Goal: Task Accomplishment & Management: Use online tool/utility

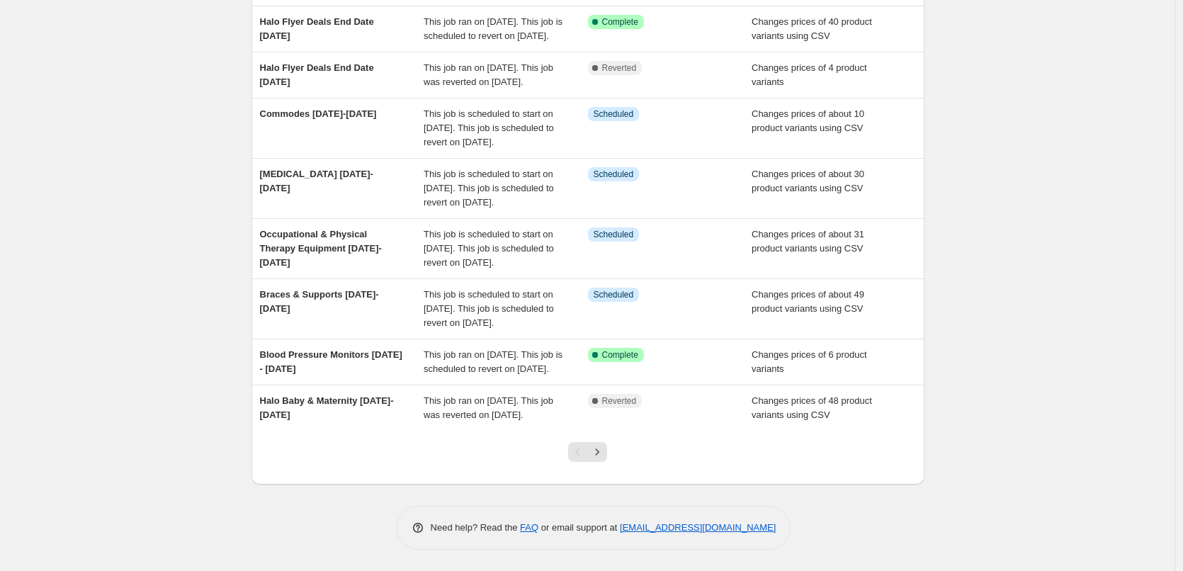
scroll to position [371, 0]
click at [607, 449] on button "Next" at bounding box center [597, 452] width 20 height 20
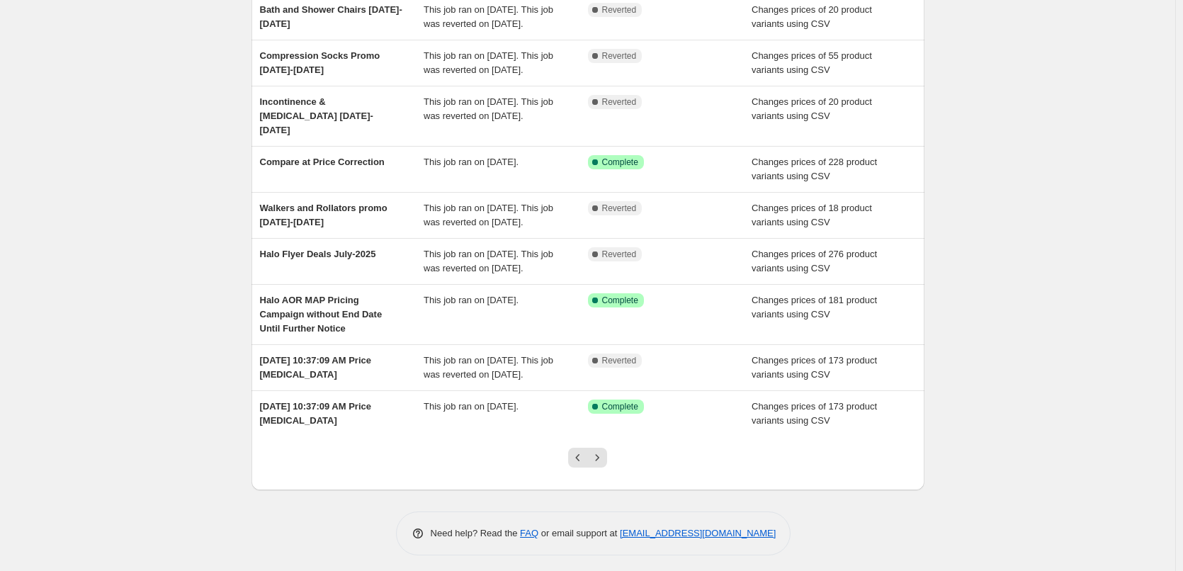
scroll to position [213, 0]
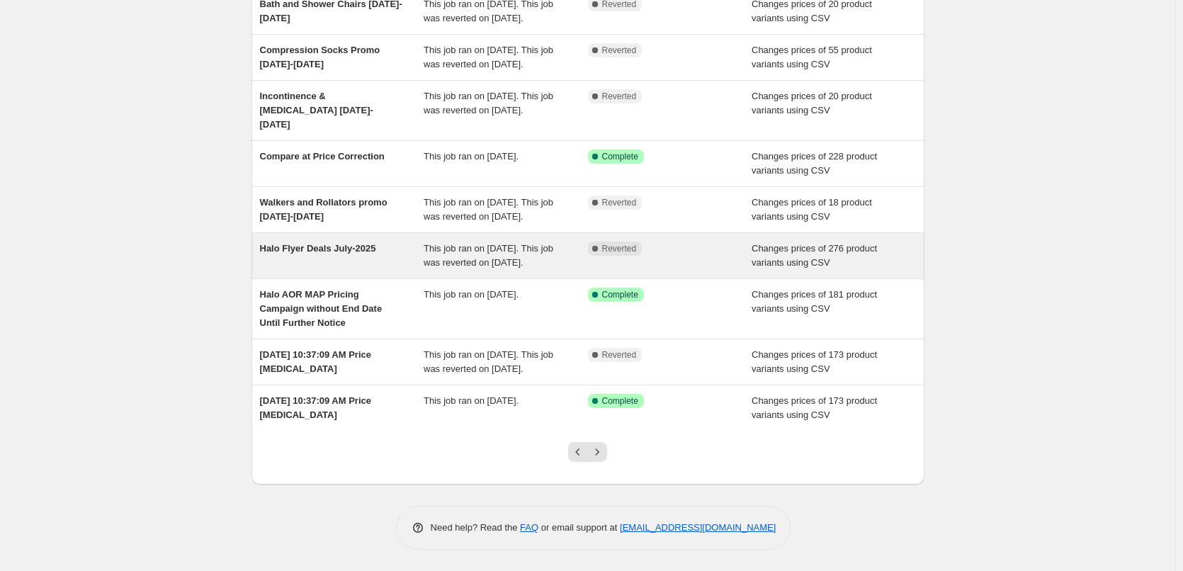
click at [276, 254] on span "Halo Flyer Deals July-2025" at bounding box center [318, 248] width 116 height 11
